Goal: Navigation & Orientation: Find specific page/section

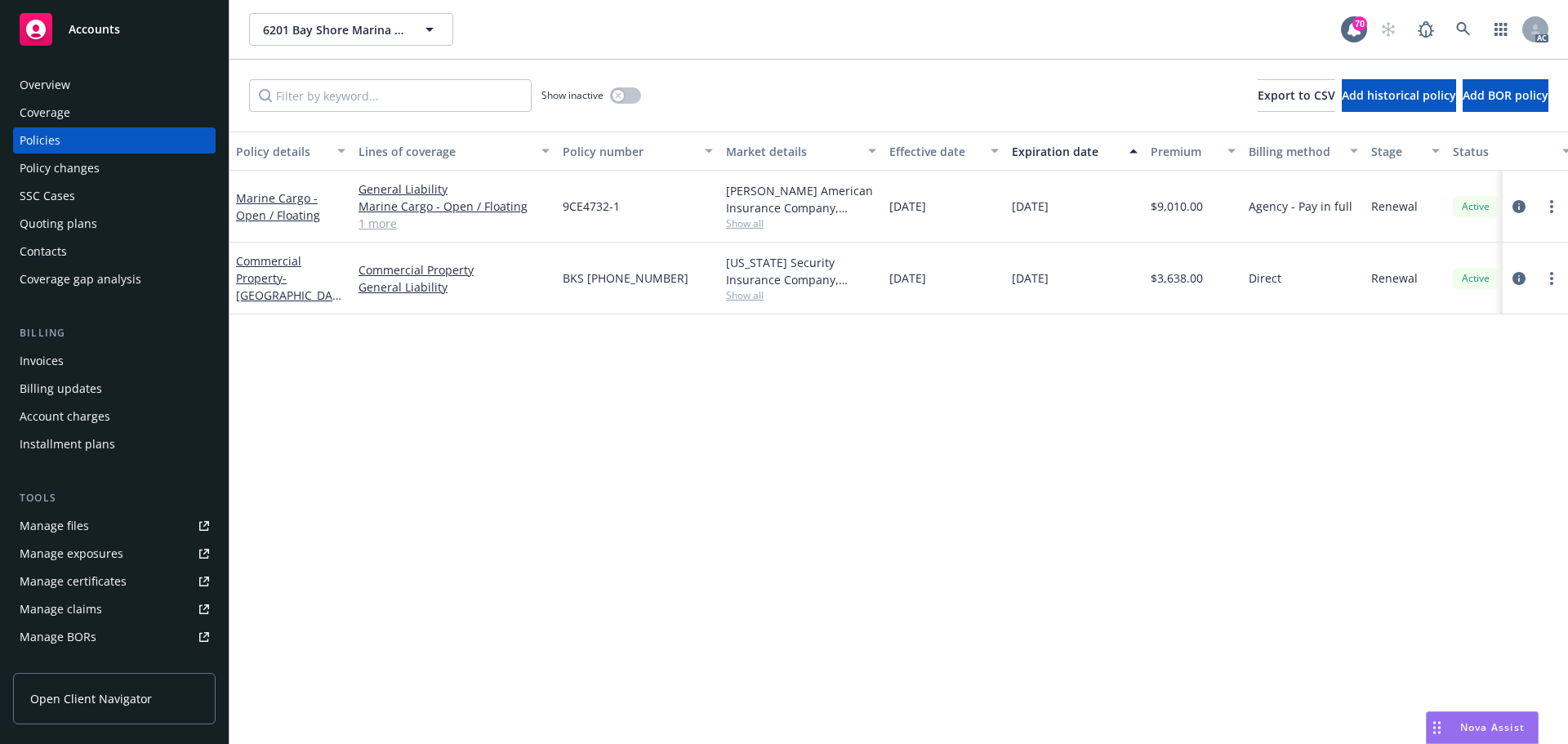
click at [63, 83] on div "Overview" at bounding box center [45, 85] width 50 height 26
